Goal: Obtain resource: Download file/media

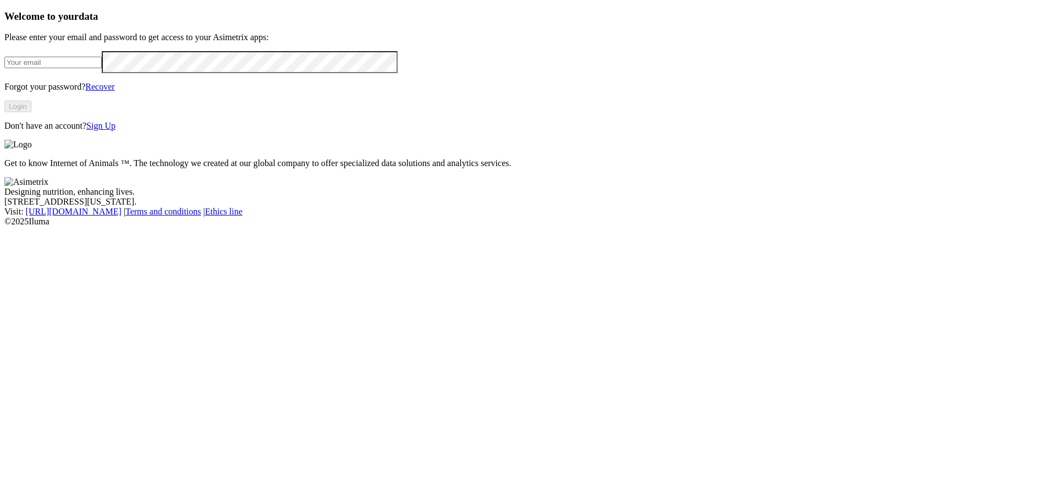
type input "[PERSON_NAME][EMAIL_ADDRESS][PERSON_NAME][DOMAIN_NAME]"
click at [31, 112] on button "Login" at bounding box center [17, 107] width 27 height 12
